Goal: Find specific page/section: Find specific page/section

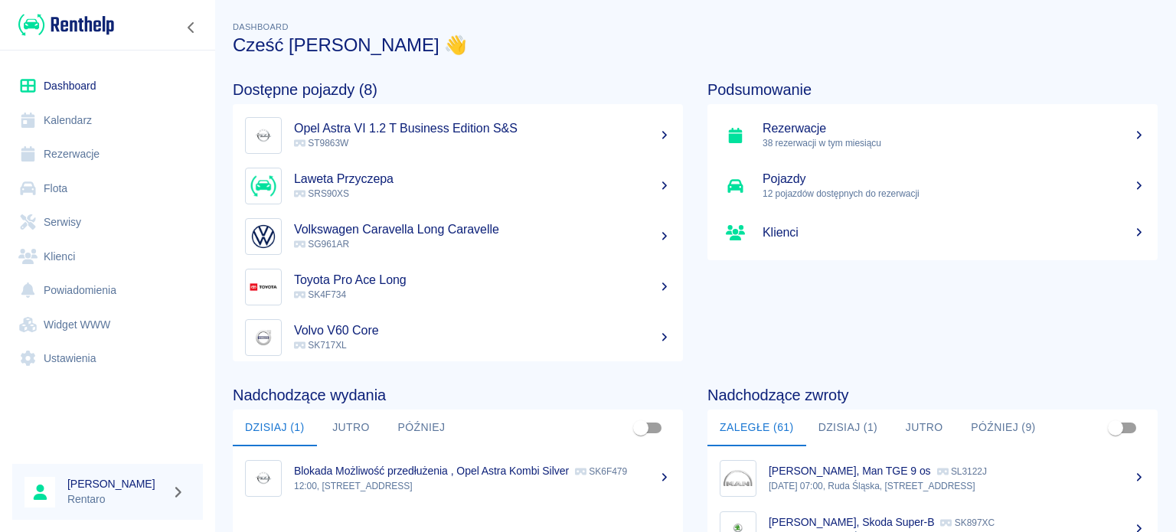
click at [86, 84] on link "Dashboard" at bounding box center [107, 86] width 191 height 34
click at [86, 87] on link "Dashboard" at bounding box center [107, 86] width 191 height 34
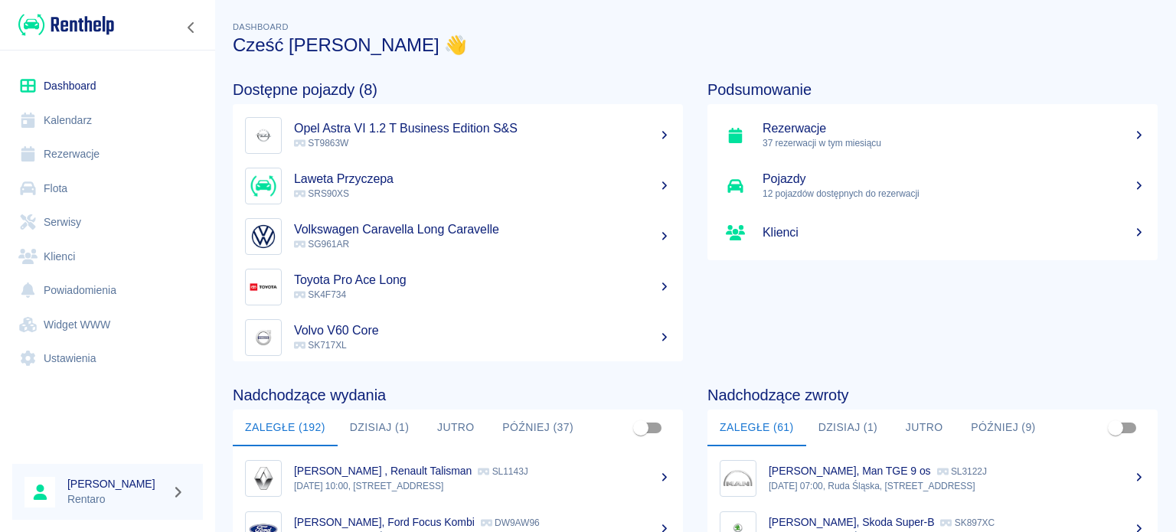
click at [66, 116] on link "Kalendarz" at bounding box center [107, 120] width 191 height 34
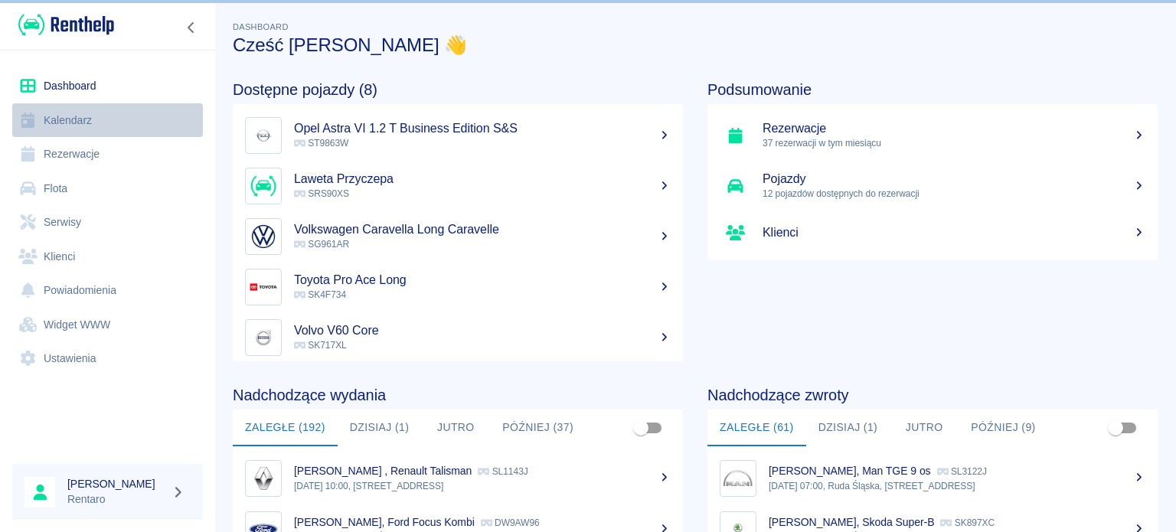
click at [68, 120] on link "Kalendarz" at bounding box center [107, 120] width 191 height 34
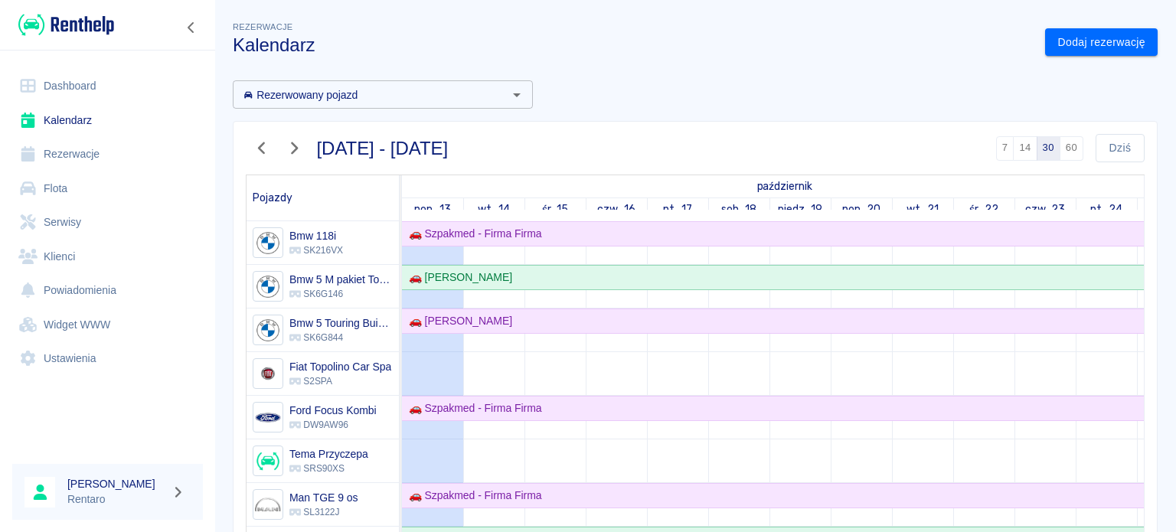
drag, startPoint x: 64, startPoint y: 146, endPoint x: 649, endPoint y: 94, distance: 588.2
click at [650, 93] on div "Rezerwowany pojazd Rezerwowany pojazd [DATE] - [DATE] 7 14 30 60 [DATE] Pojazdy…" at bounding box center [689, 437] width 937 height 739
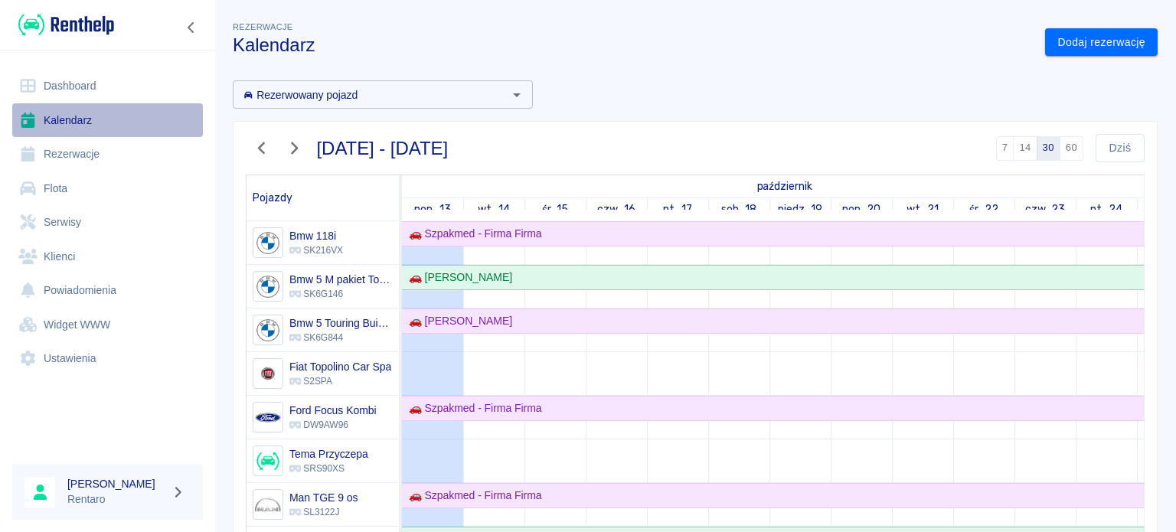
click at [71, 124] on link "Kalendarz" at bounding box center [107, 120] width 191 height 34
